Goal: Book appointment/travel/reservation

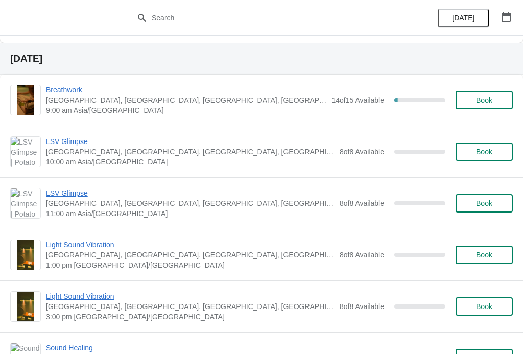
scroll to position [833, 0]
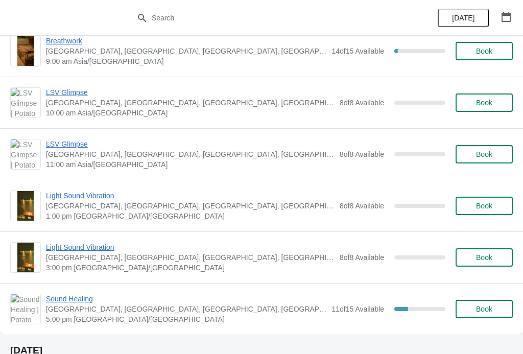
click at [78, 297] on span "Sound Healing" at bounding box center [186, 299] width 280 height 10
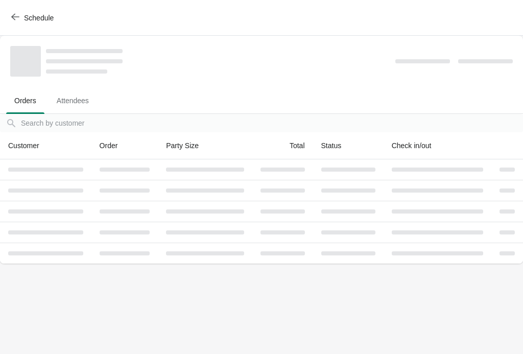
scroll to position [0, 0]
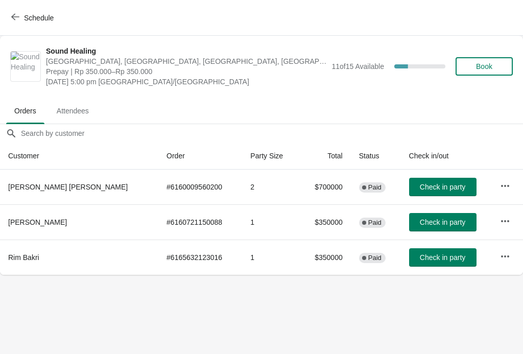
click at [501, 187] on icon "button" at bounding box center [505, 186] width 10 height 10
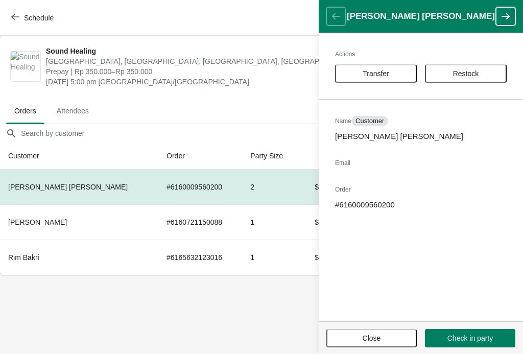
click at [394, 70] on span "Transfer" at bounding box center [375, 73] width 63 height 8
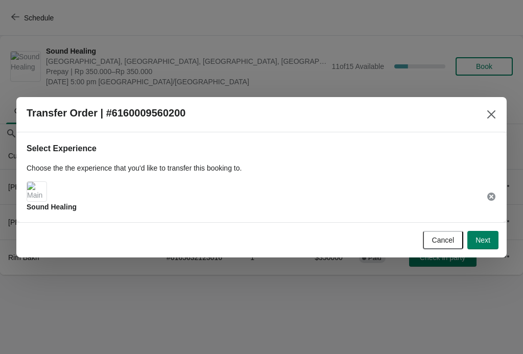
click at [483, 237] on span "Next" at bounding box center [482, 240] width 15 height 8
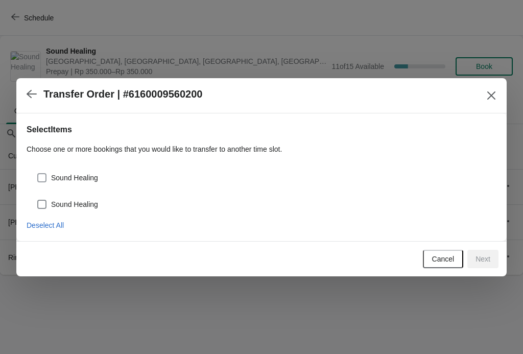
click at [39, 207] on span at bounding box center [41, 204] width 9 height 9
click at [38, 200] on input "Sound Healing" at bounding box center [37, 200] width 1 height 1
checkbox input "true"
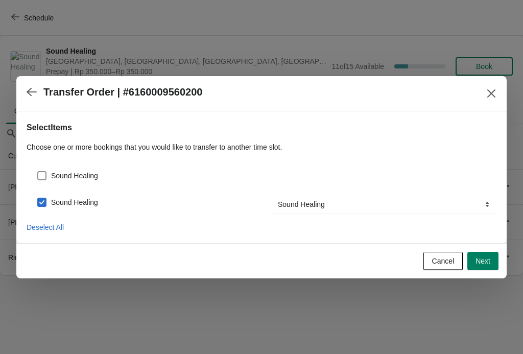
click at [44, 173] on span at bounding box center [41, 175] width 9 height 9
click at [38, 172] on input "Sound Healing" at bounding box center [37, 171] width 1 height 1
checkbox input "true"
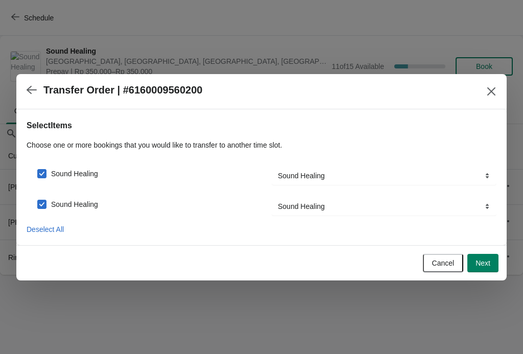
click at [482, 264] on span "Next" at bounding box center [482, 263] width 15 height 8
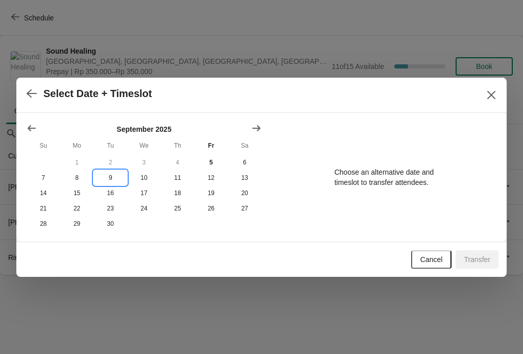
click at [111, 177] on button "9" at bounding box center [110, 177] width 34 height 15
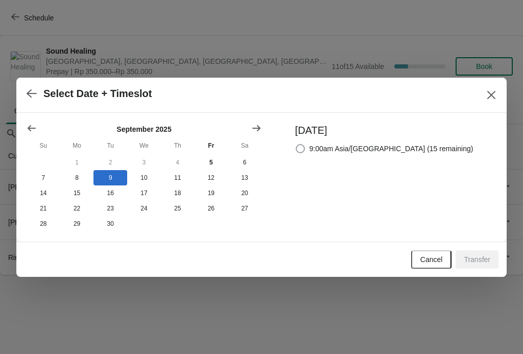
click at [327, 146] on label "9:00am Asia/[GEOGRAPHIC_DATA] (15 remaining)" at bounding box center [384, 148] width 178 height 14
click at [296, 145] on input "9:00am Asia/[GEOGRAPHIC_DATA] (15 remaining)" at bounding box center [296, 144] width 1 height 1
radio input "true"
click at [483, 259] on span "Transfer" at bounding box center [477, 259] width 27 height 8
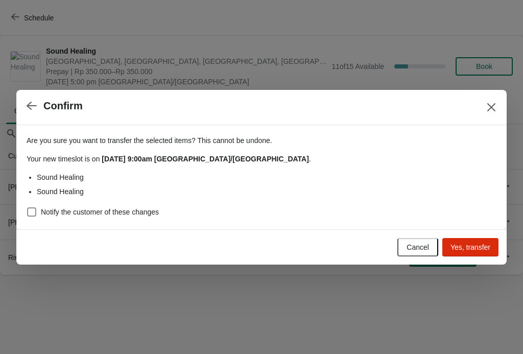
click at [466, 241] on button "Yes, transfer" at bounding box center [470, 247] width 56 height 18
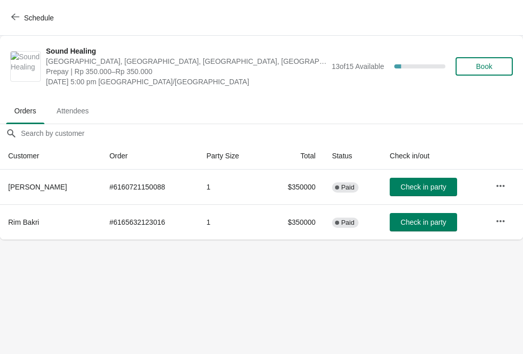
click at [23, 23] on button "Schedule" at bounding box center [33, 18] width 57 height 18
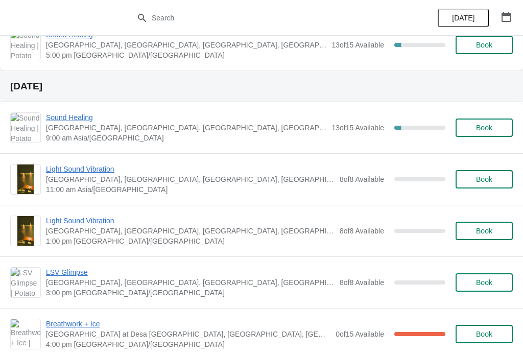
scroll to position [1083, 0]
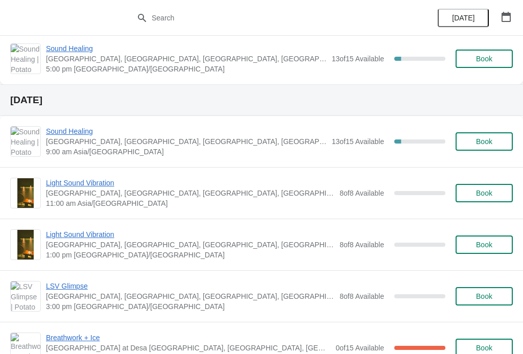
click at [65, 136] on span "Sound Healing" at bounding box center [186, 131] width 280 height 10
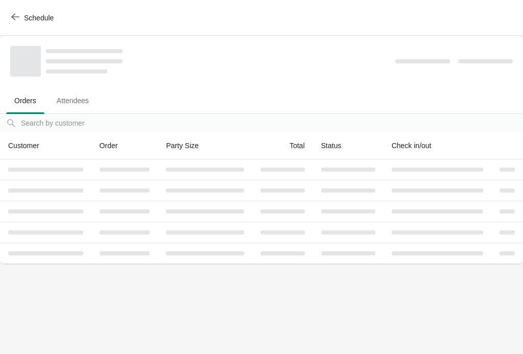
scroll to position [0, 0]
